Goal: Task Accomplishment & Management: Use online tool/utility

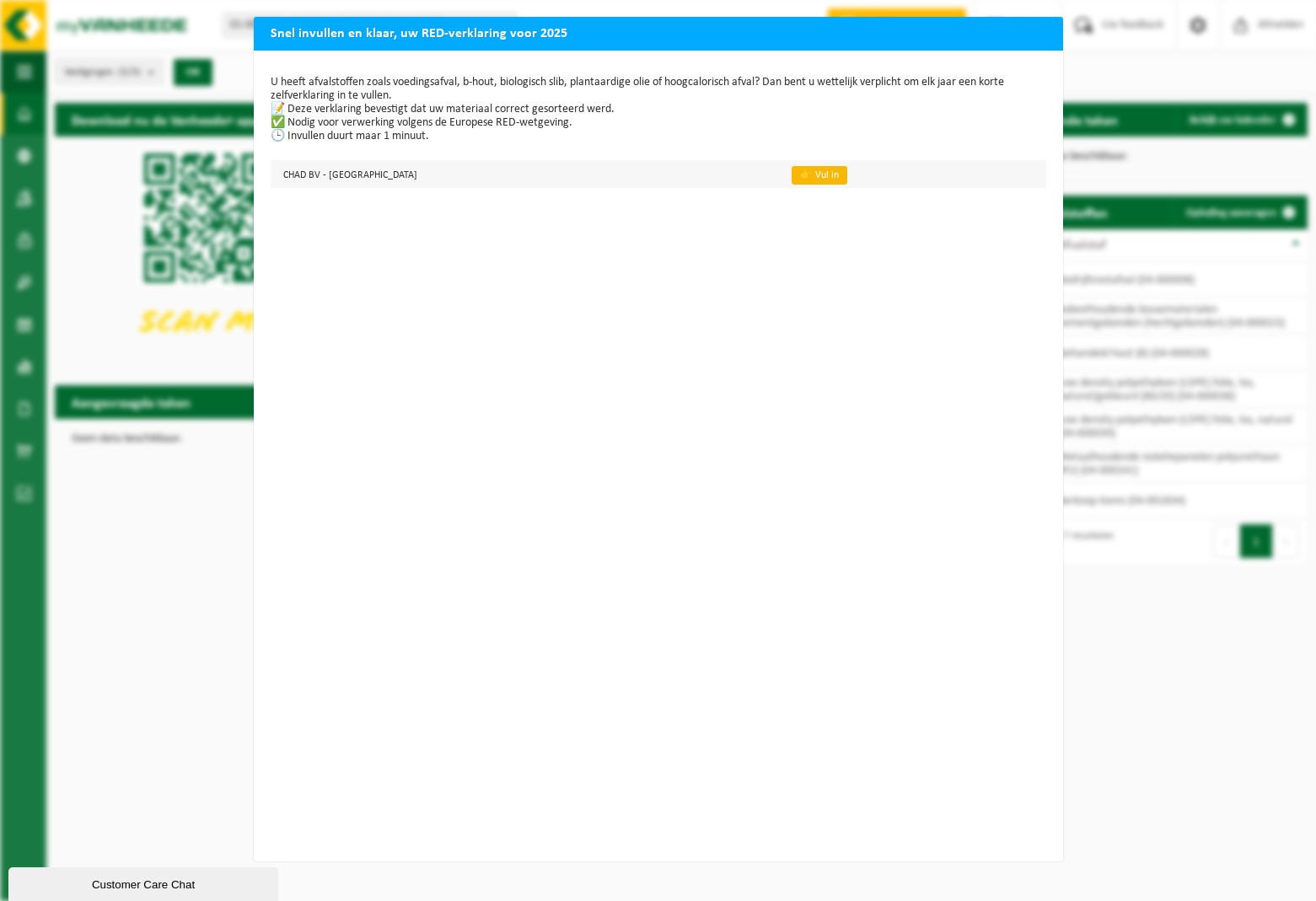
click at [792, 174] on link "👉 Vul in" at bounding box center [819, 175] width 55 height 18
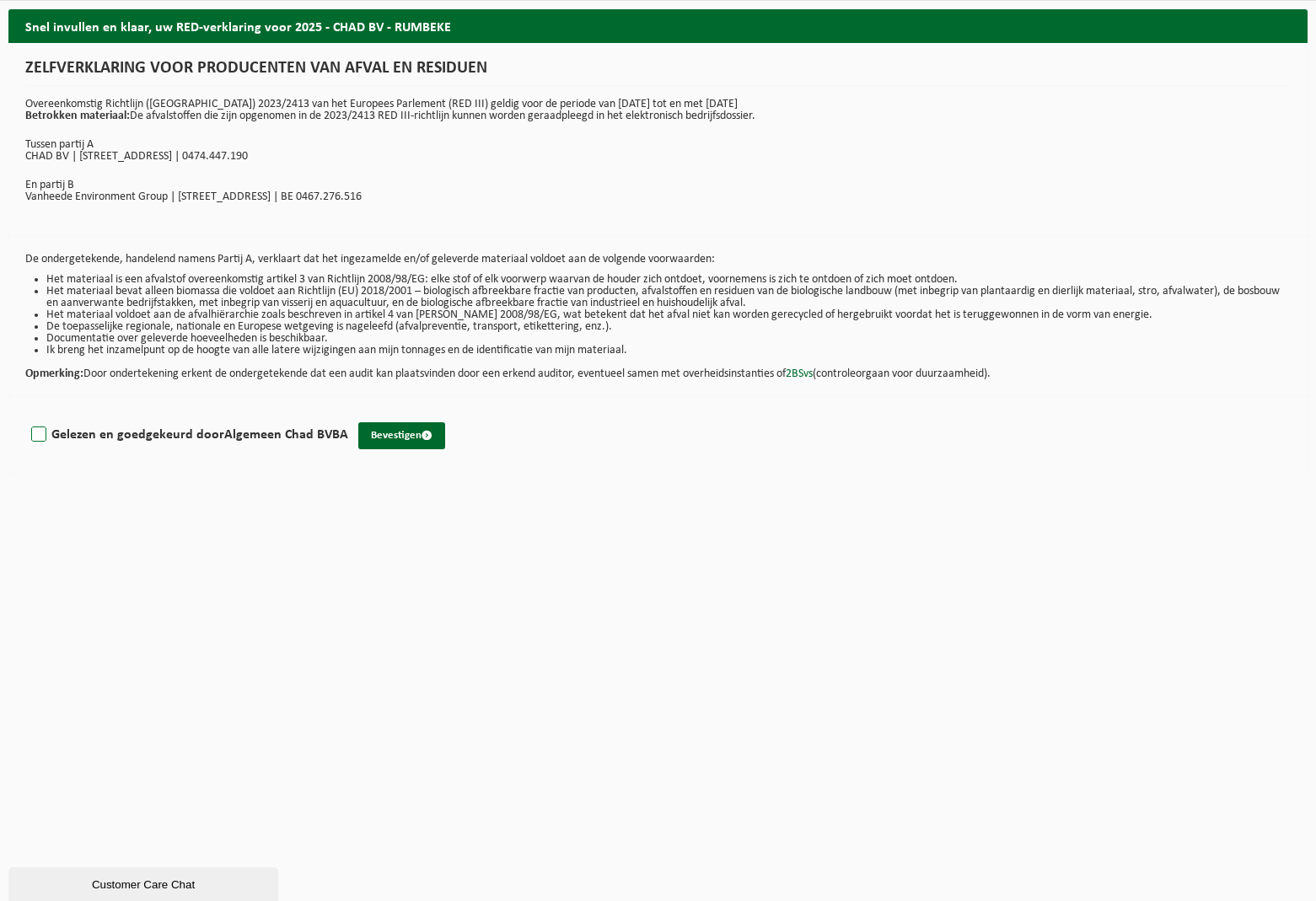
click at [41, 431] on label "Gelezen en goedgekeurd door Algemeen Chad BVBA" at bounding box center [189, 435] width 321 height 26
click at [348, 414] on input "Gelezen en goedgekeurd door Algemeen Chad BVBA" at bounding box center [348, 413] width 1 height 1
checkbox input "true"
click at [382, 439] on button "Bevestigen" at bounding box center [402, 436] width 87 height 27
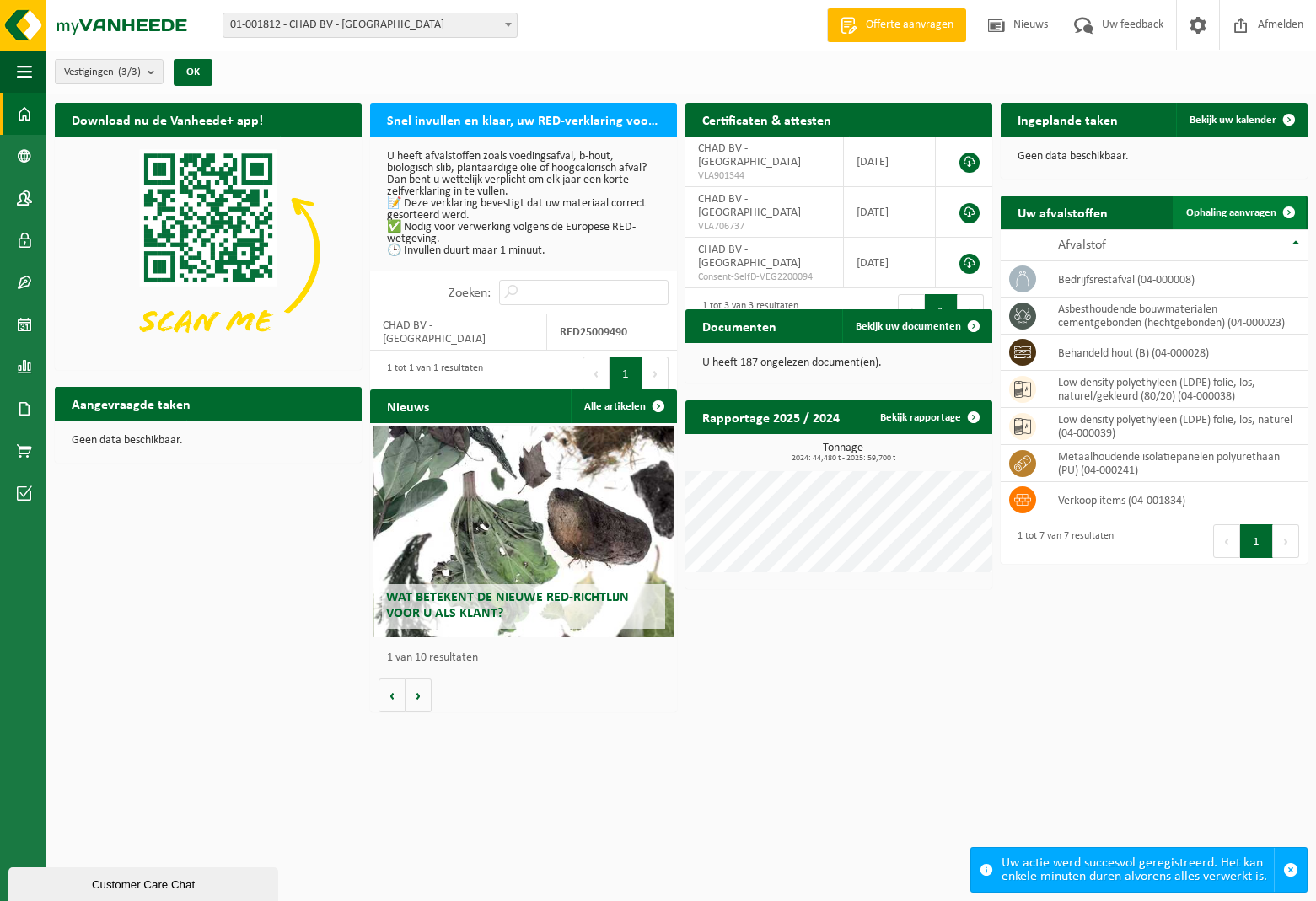
click at [1211, 211] on span "Ophaling aanvragen" at bounding box center [1231, 212] width 90 height 11
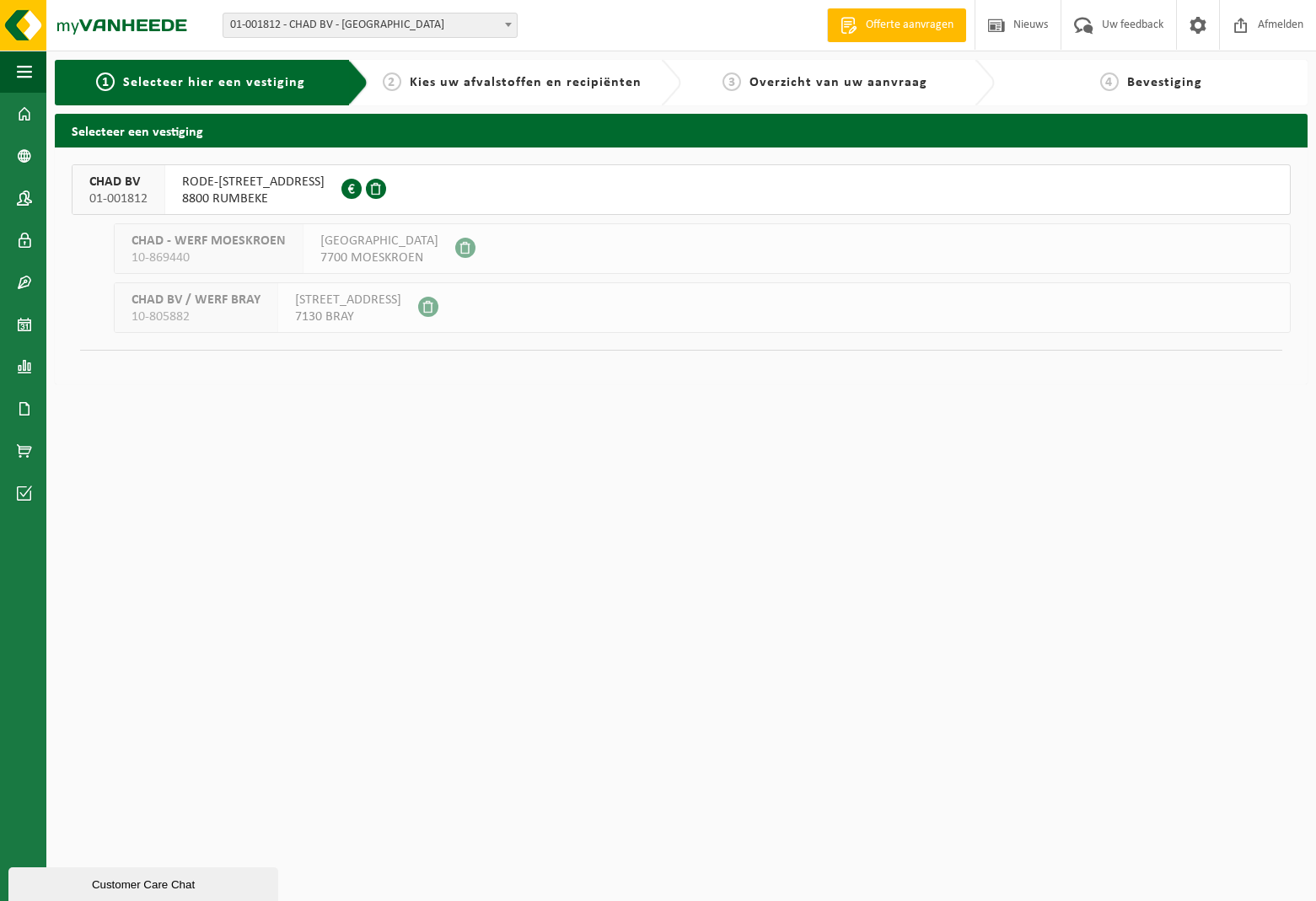
scroll to position [1, 0]
click at [279, 185] on span "RODE-BEUKENSTRAAT 21" at bounding box center [254, 181] width 143 height 17
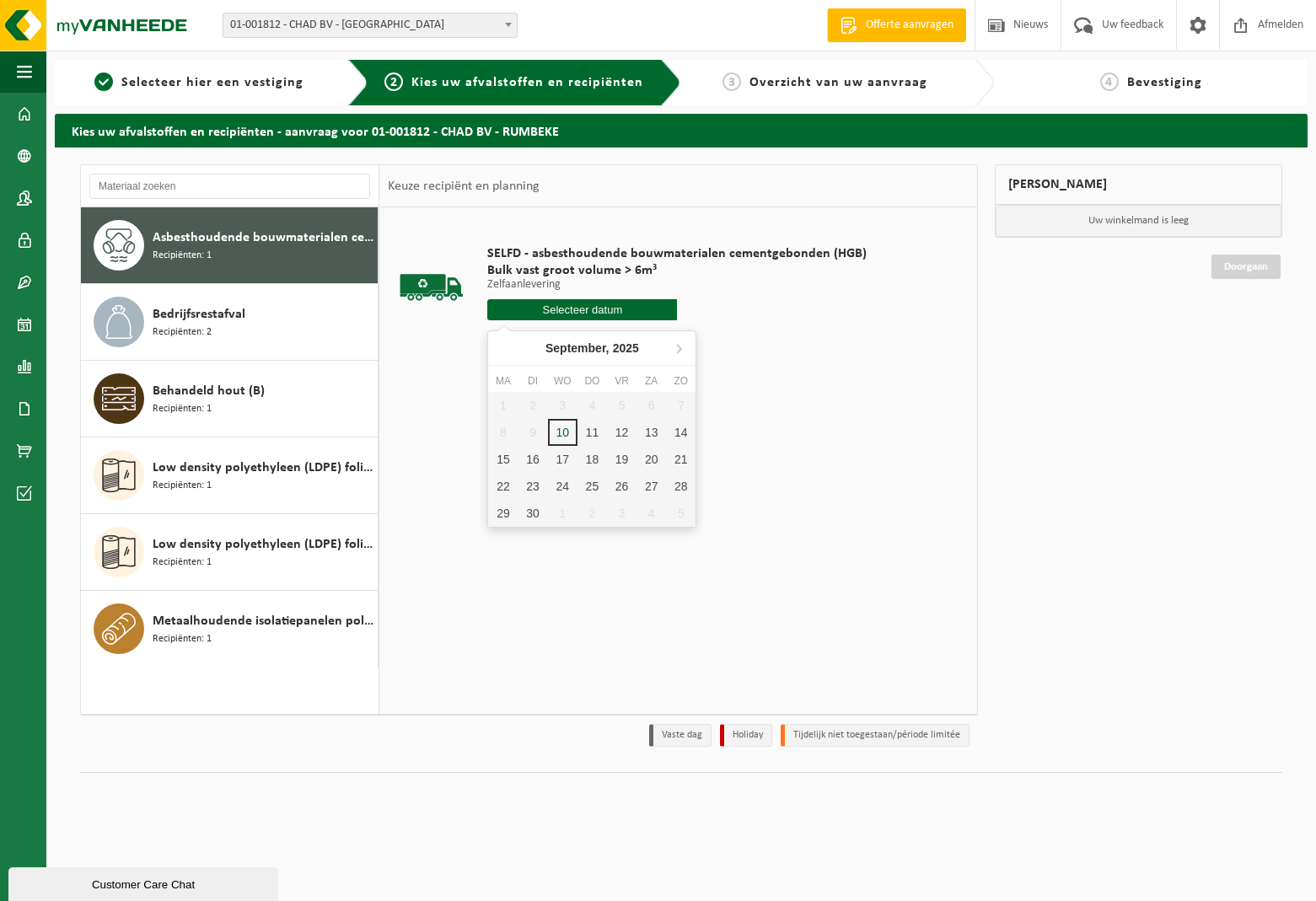
click at [508, 313] on input "text" at bounding box center [581, 310] width 189 height 21
click at [592, 432] on div "11" at bounding box center [592, 432] width 29 height 27
type input "Van 2025-09-11"
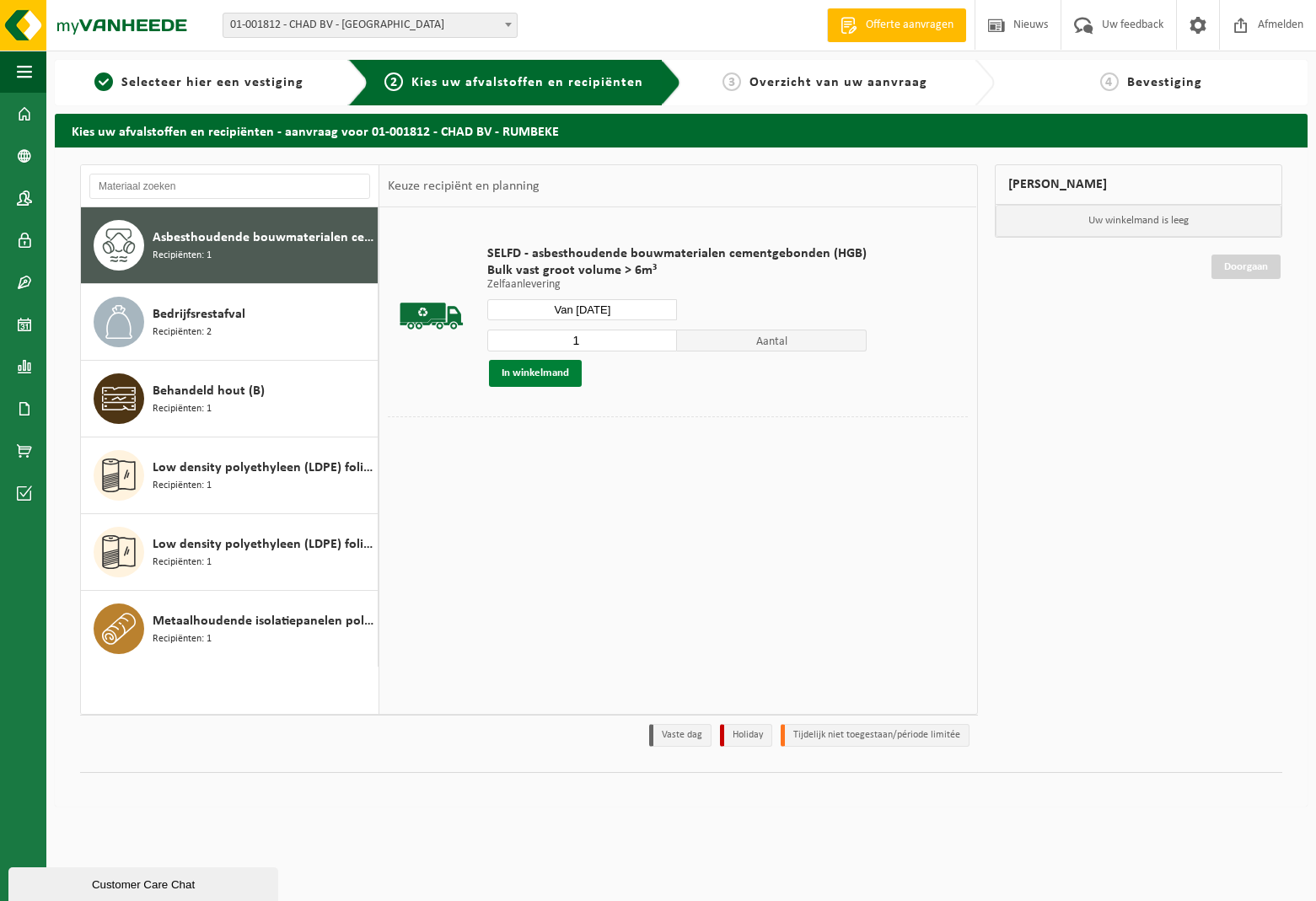
click at [555, 374] on button "In winkelmand" at bounding box center [535, 373] width 92 height 27
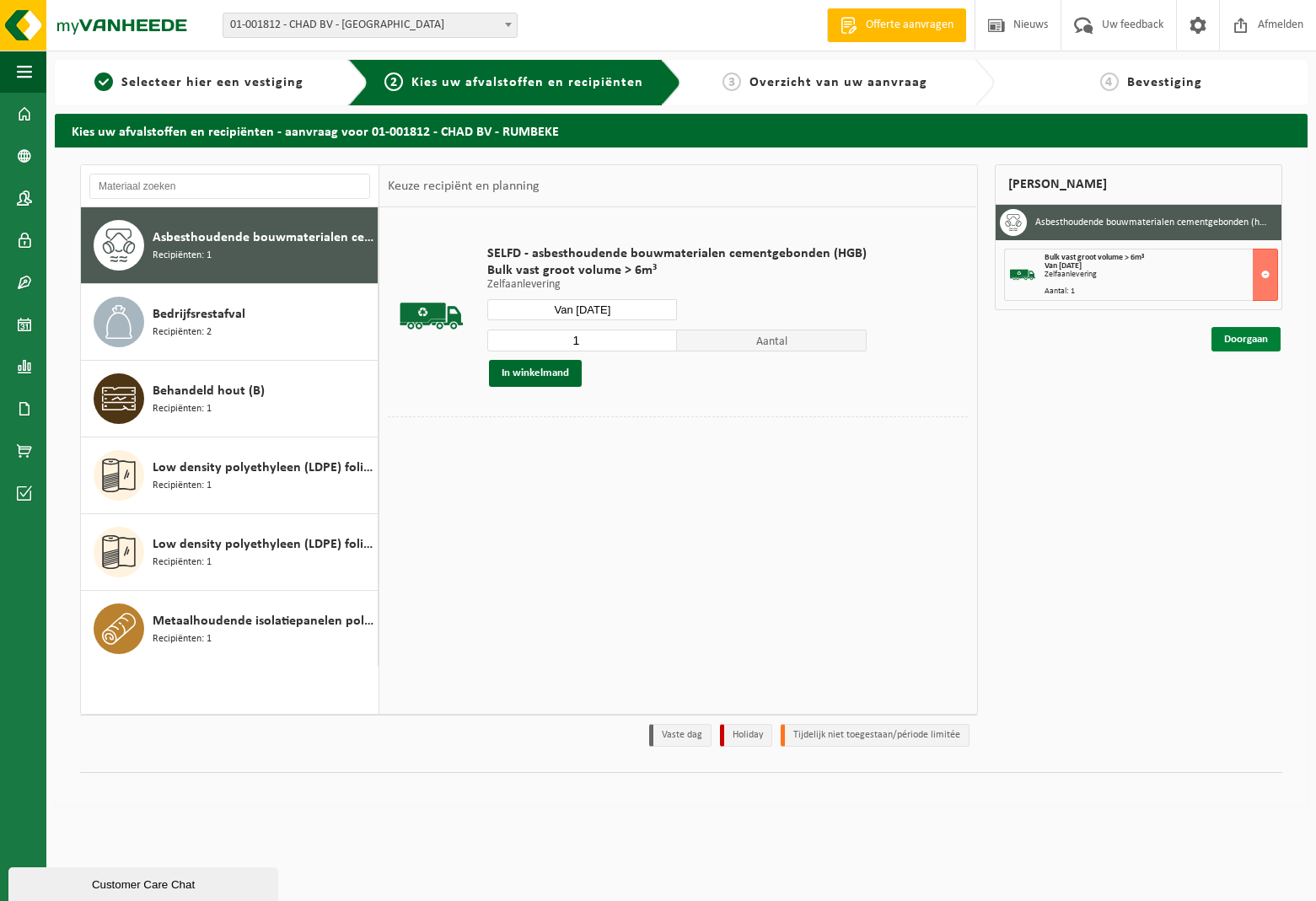
click at [1261, 342] on link "Doorgaan" at bounding box center [1246, 339] width 69 height 25
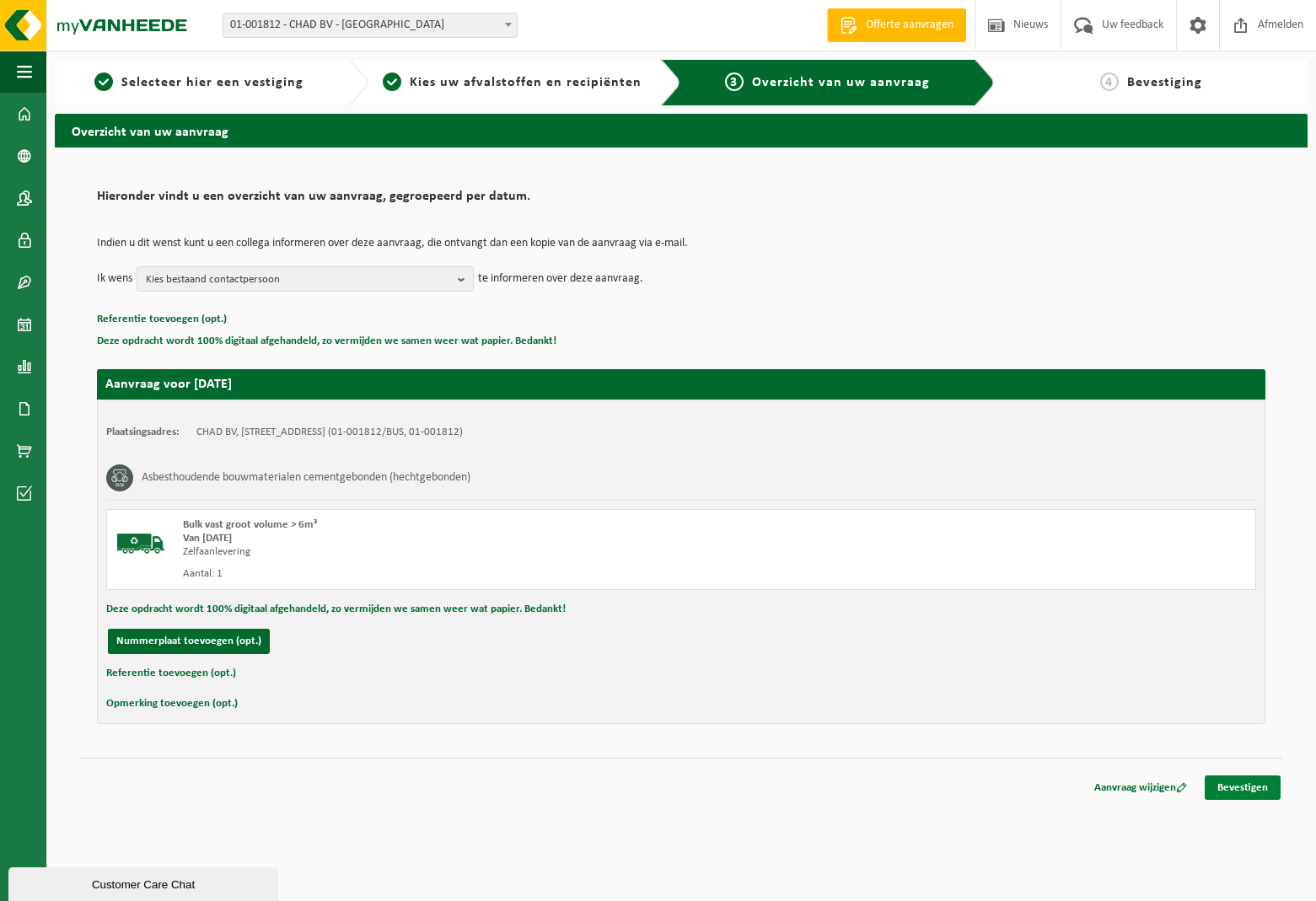
click at [1266, 785] on link "Bevestigen" at bounding box center [1243, 788] width 76 height 25
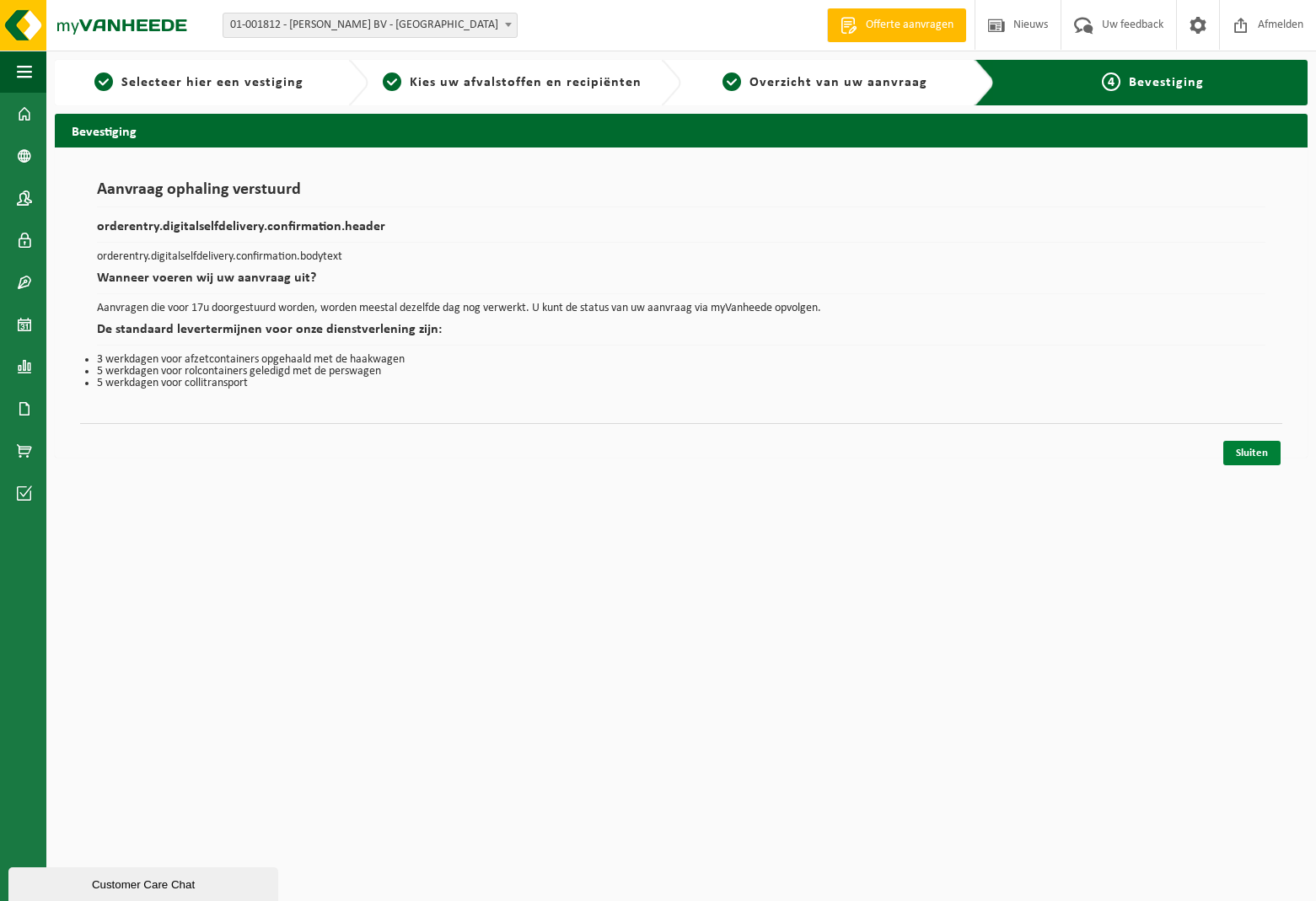
click at [1258, 454] on link "Sluiten" at bounding box center [1252, 454] width 57 height 25
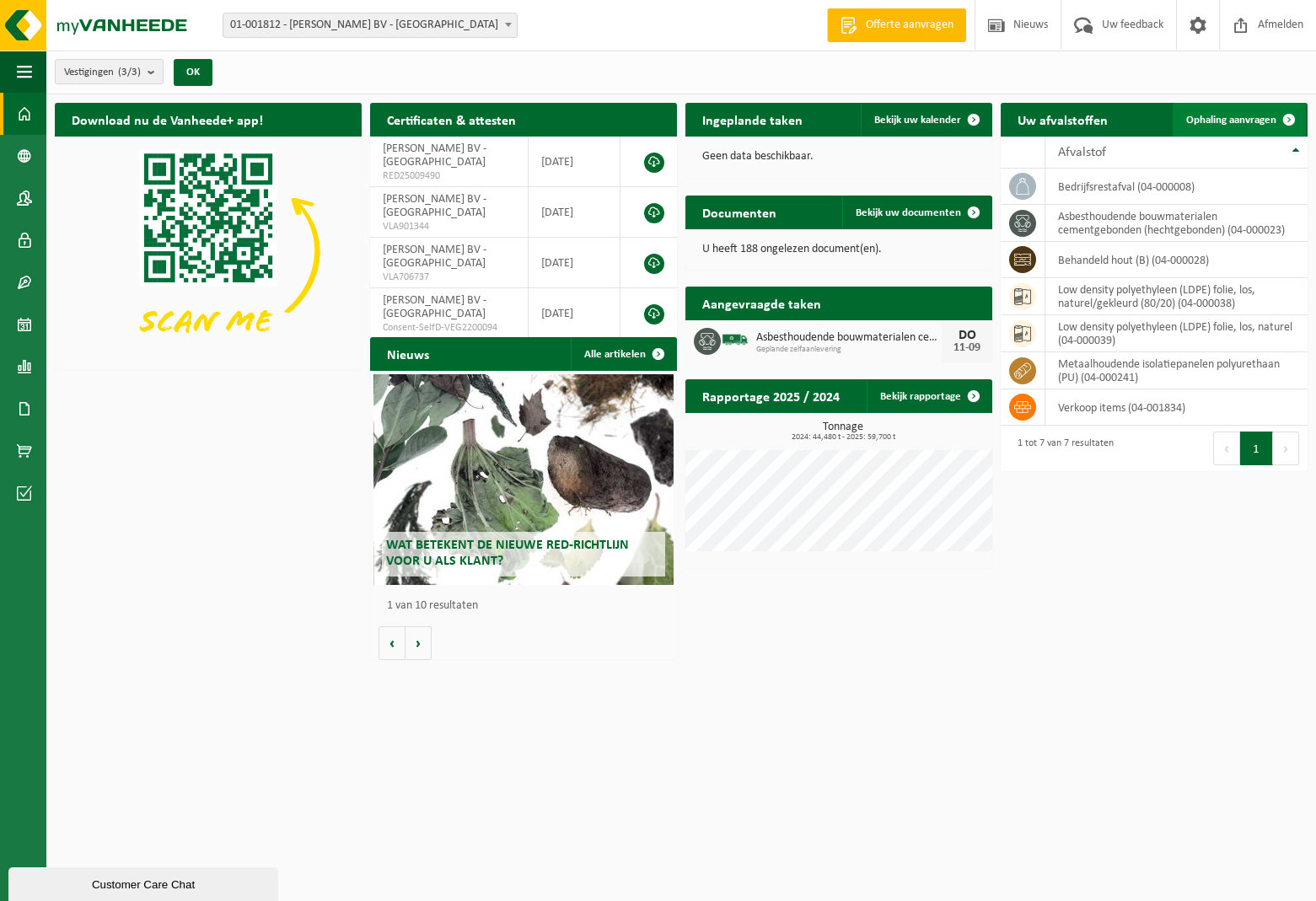
click at [1258, 126] on link "Ophaling aanvragen" at bounding box center [1238, 120] width 133 height 33
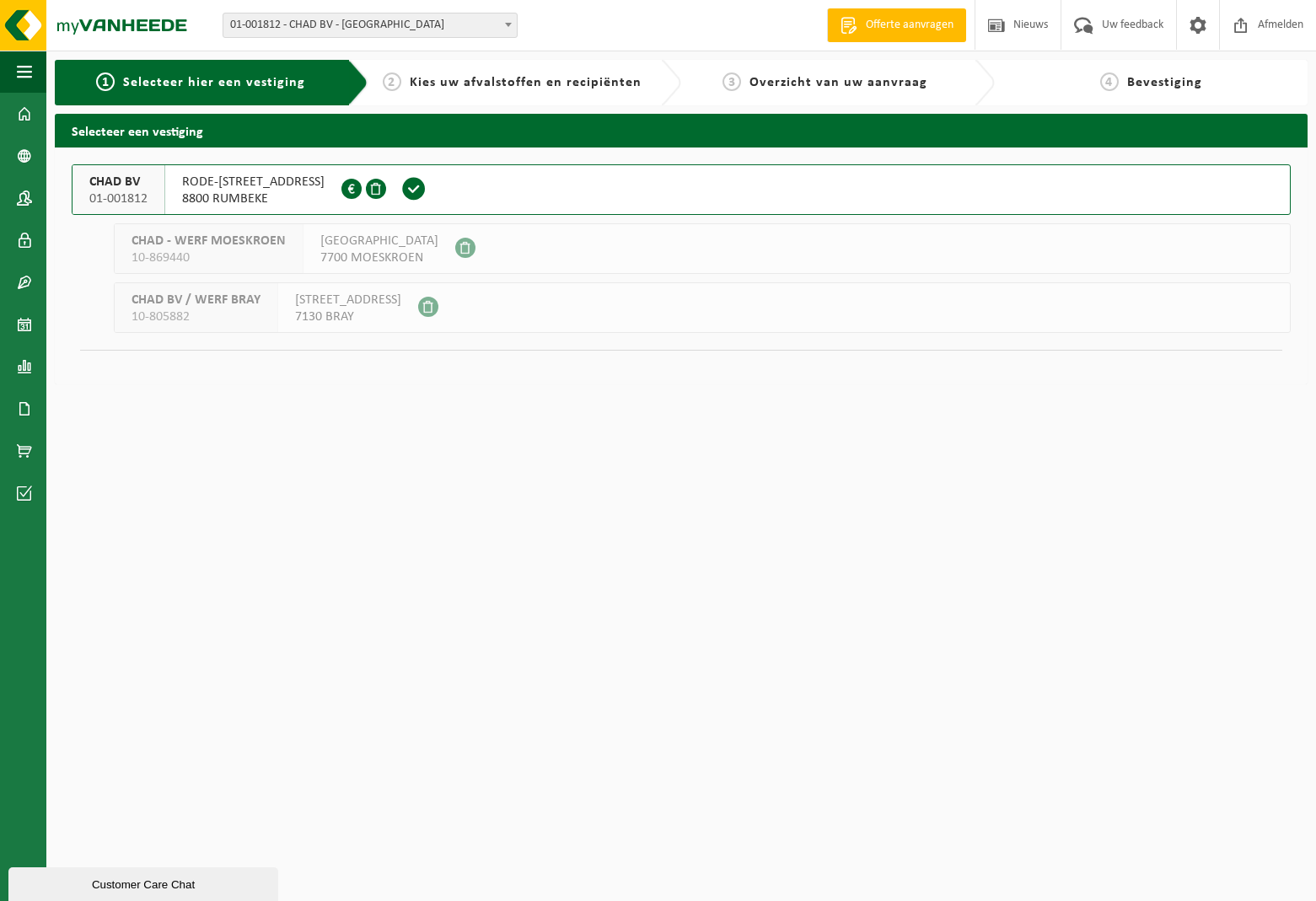
click at [221, 185] on span "RODE-[STREET_ADDRESS]" at bounding box center [254, 181] width 143 height 17
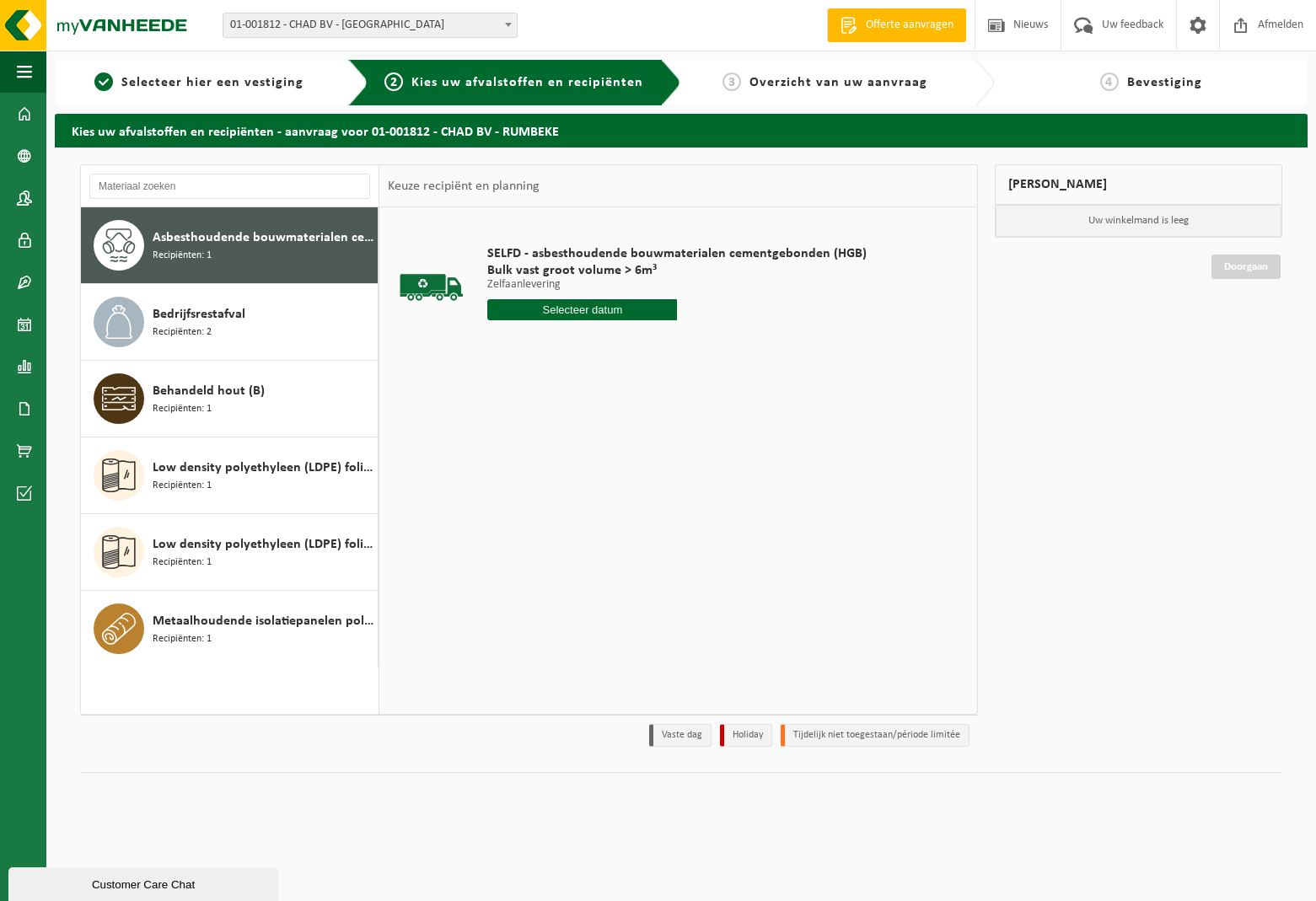
click at [610, 306] on input "text" at bounding box center [581, 310] width 189 height 21
click at [535, 462] on div "16" at bounding box center [533, 459] width 29 height 27
type input "Van 2025-09-16"
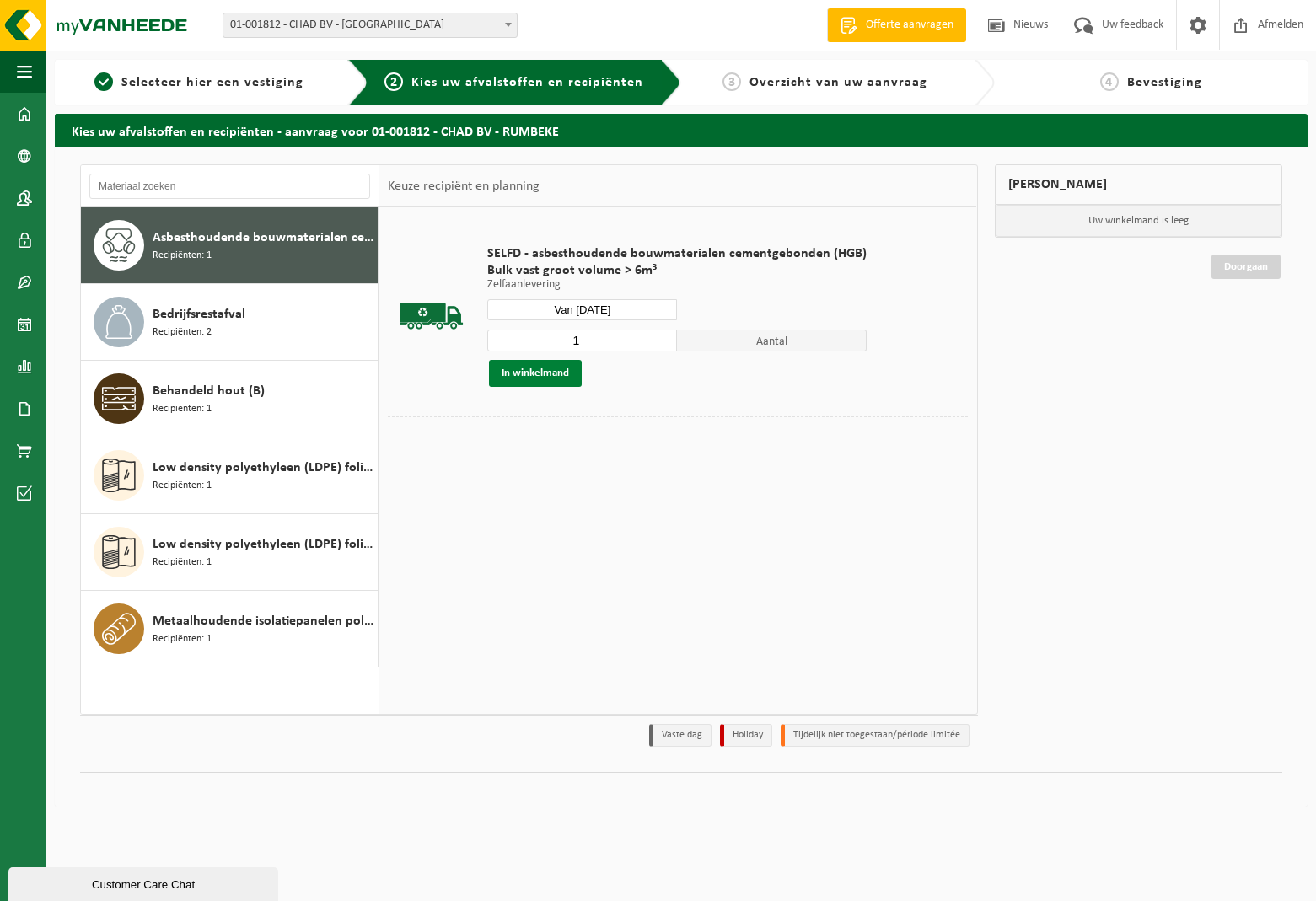
click at [543, 374] on button "In winkelmand" at bounding box center [535, 373] width 92 height 27
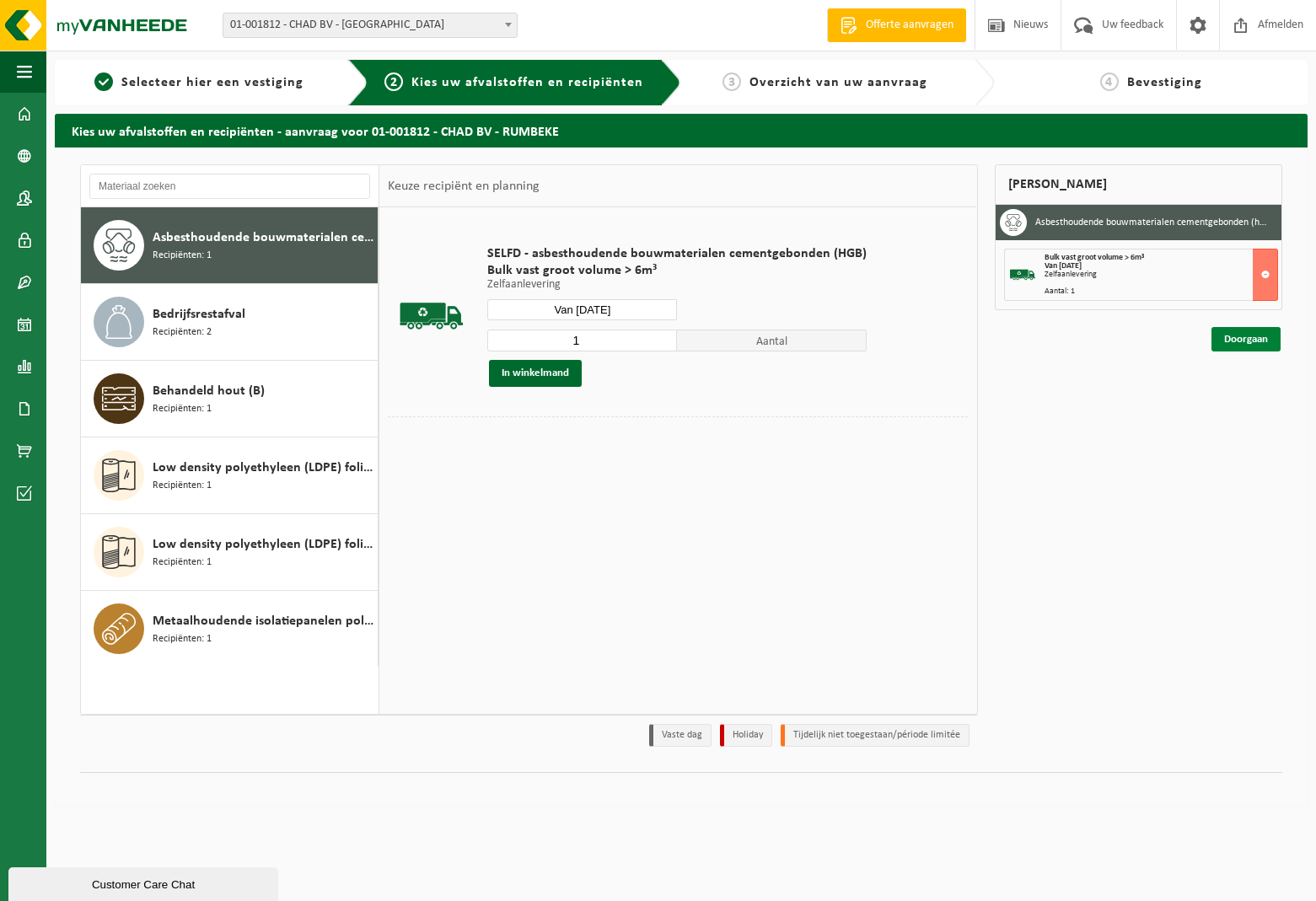
click at [1259, 344] on link "Doorgaan" at bounding box center [1246, 339] width 69 height 25
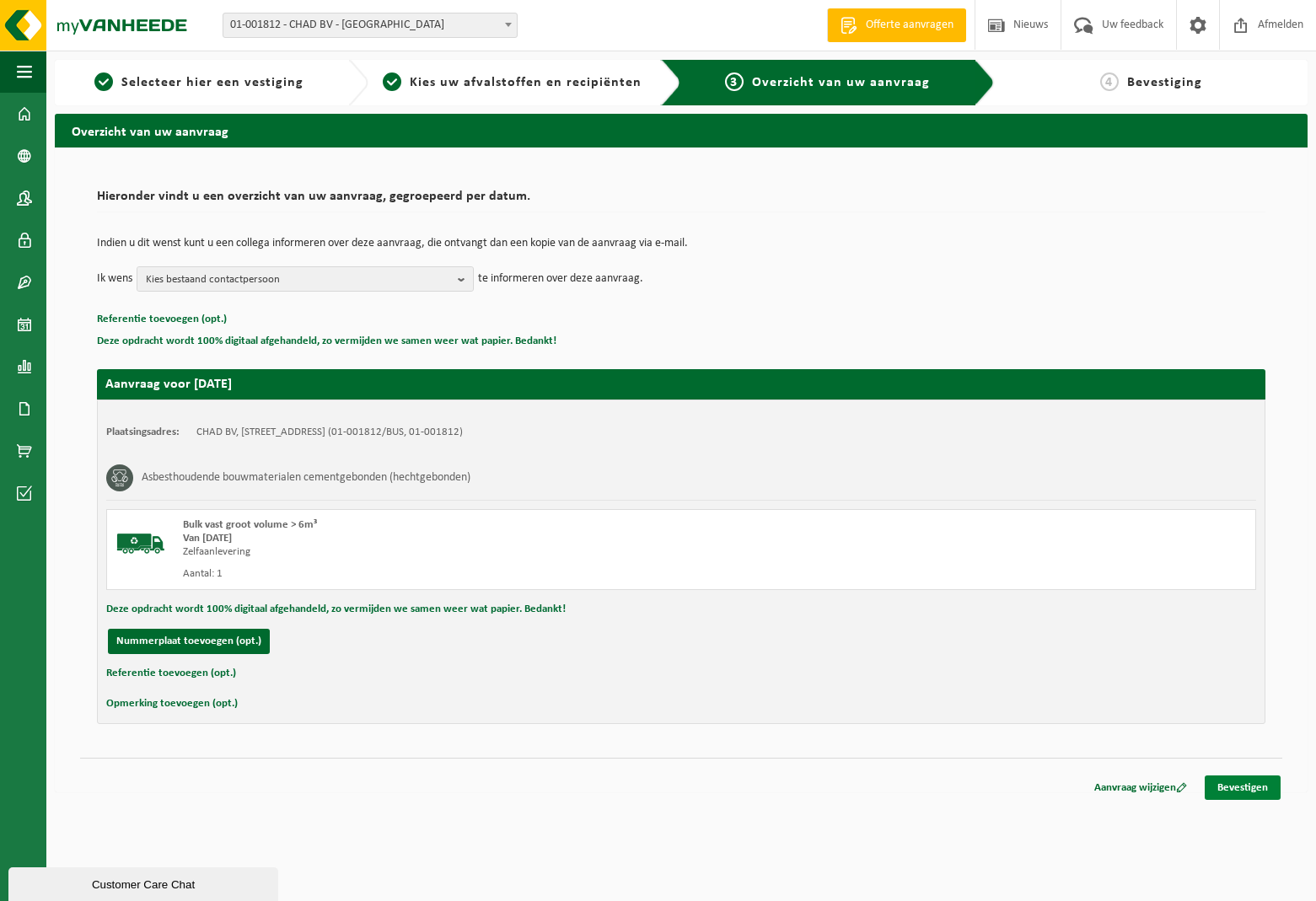
click at [1245, 787] on link "Bevestigen" at bounding box center [1243, 788] width 76 height 25
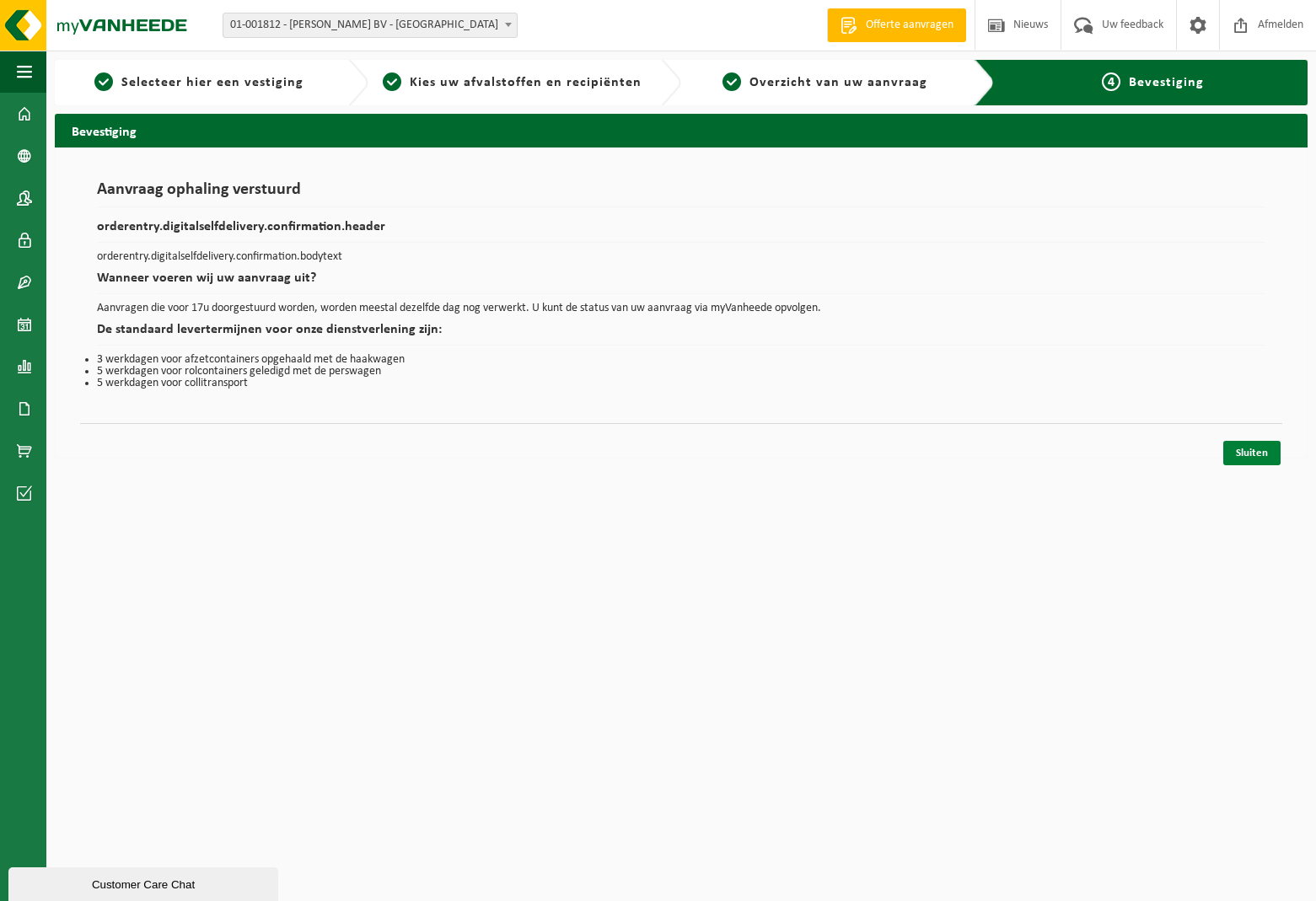
click at [1252, 454] on link "Sluiten" at bounding box center [1252, 454] width 57 height 25
